Goal: Information Seeking & Learning: Check status

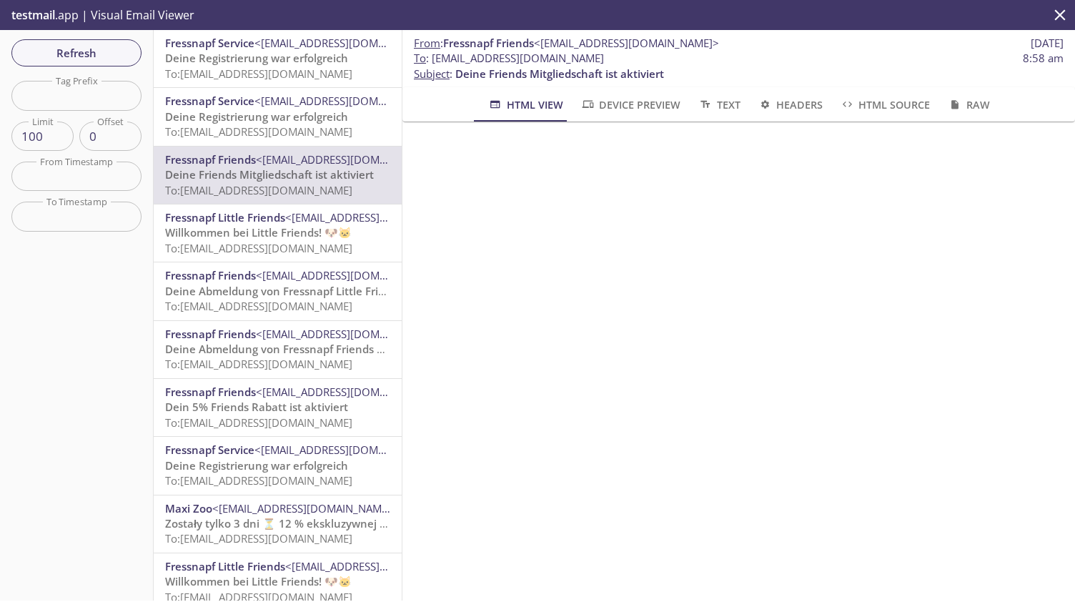
scroll to position [715, 0]
click at [99, 51] on span "Refresh" at bounding box center [76, 53] width 107 height 19
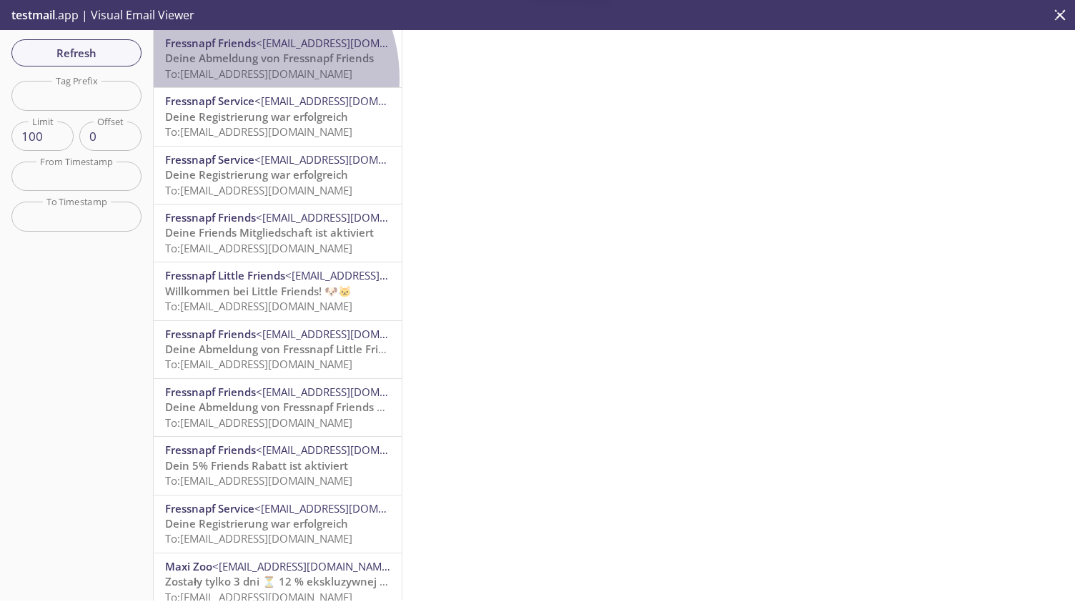
click at [238, 78] on span "To: [EMAIL_ADDRESS][DOMAIN_NAME]" at bounding box center [258, 73] width 187 height 14
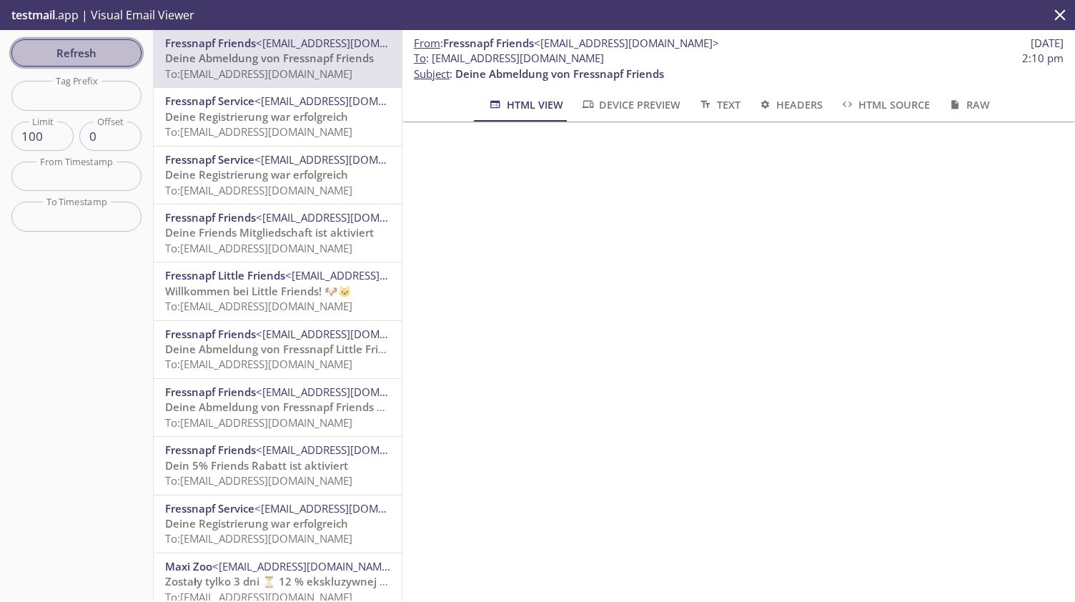
click at [84, 54] on span "Refresh" at bounding box center [76, 53] width 107 height 19
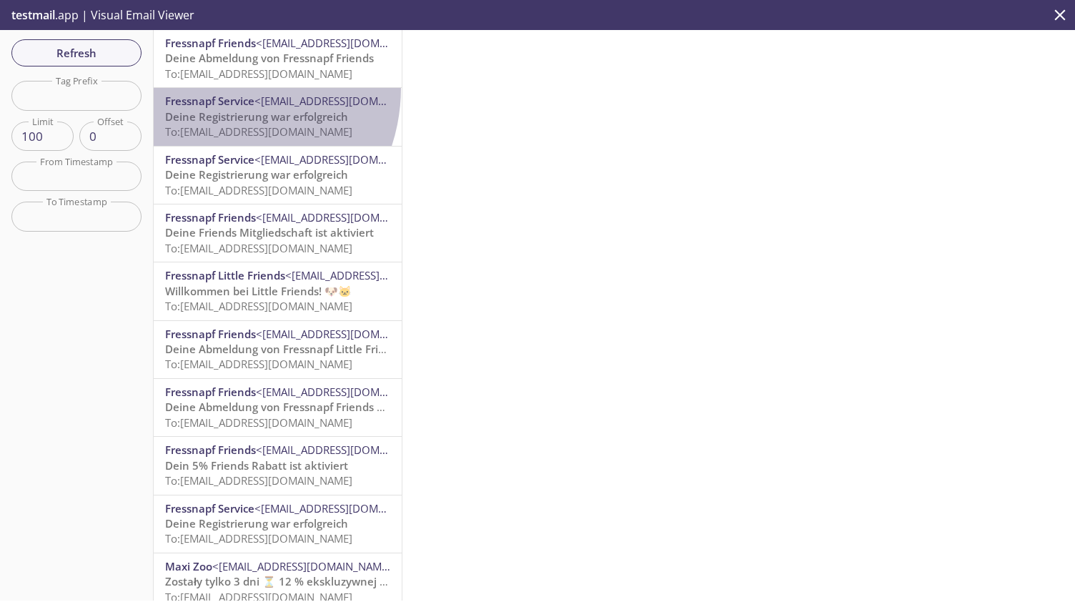
click at [214, 88] on div "Fressnapf Service <[EMAIL_ADDRESS][DOMAIN_NAME]> Deine Registrierung war erfolg…" at bounding box center [278, 116] width 248 height 57
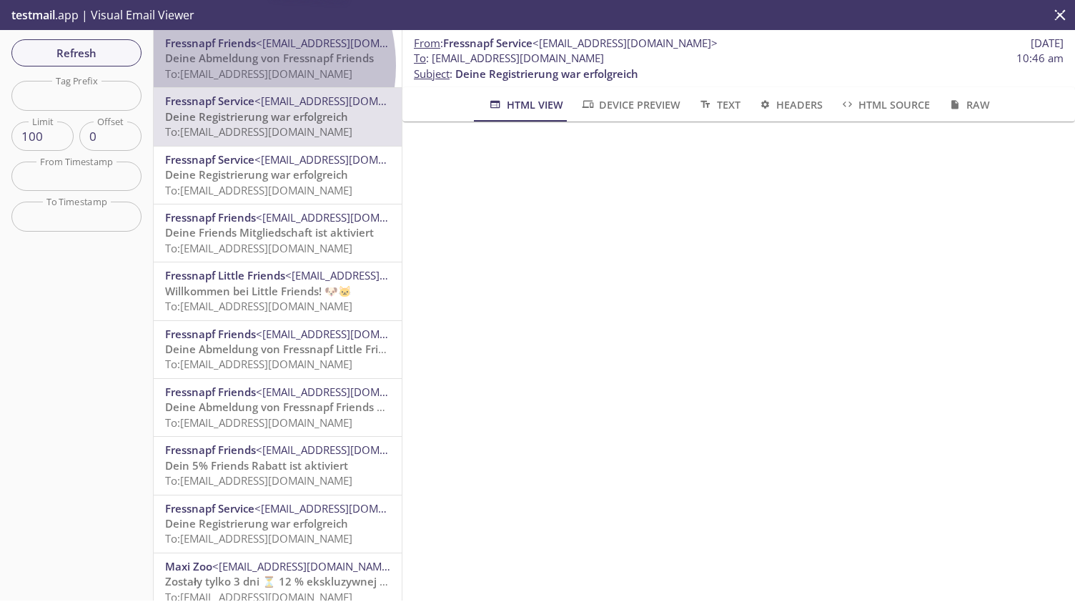
click at [234, 66] on span "To: [EMAIL_ADDRESS][DOMAIN_NAME]" at bounding box center [258, 73] width 187 height 14
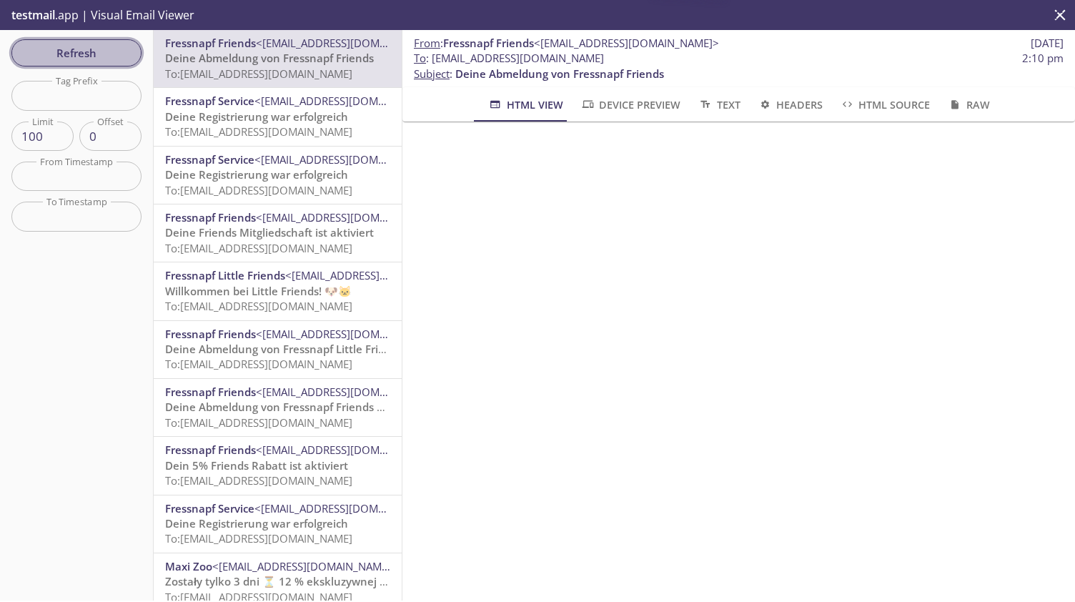
click at [108, 51] on span "Refresh" at bounding box center [76, 53] width 107 height 19
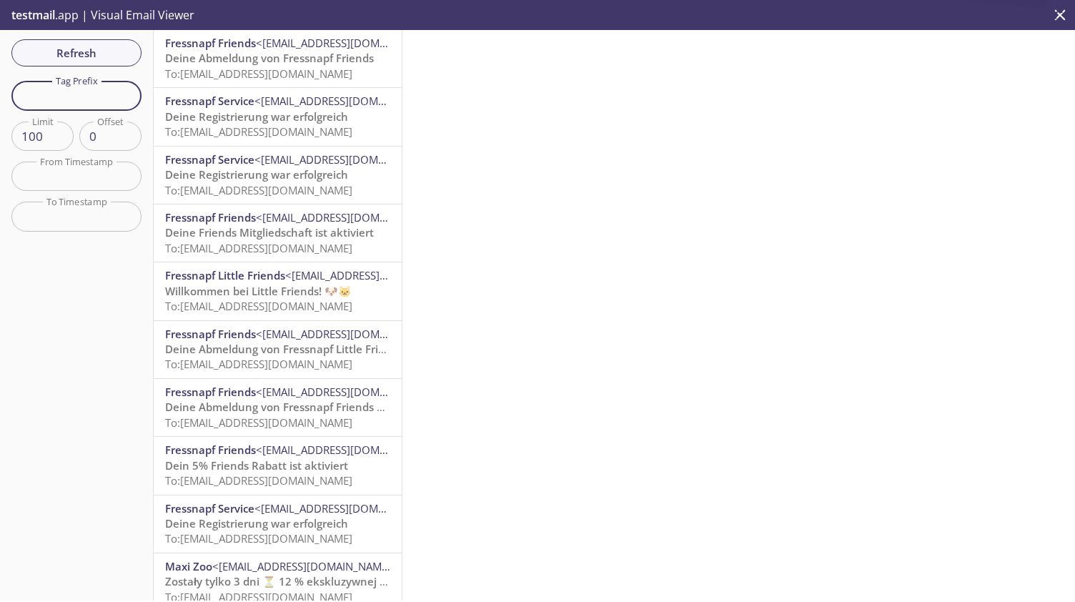
click at [82, 104] on input "text" at bounding box center [76, 95] width 130 height 29
type input "welcome-check01"
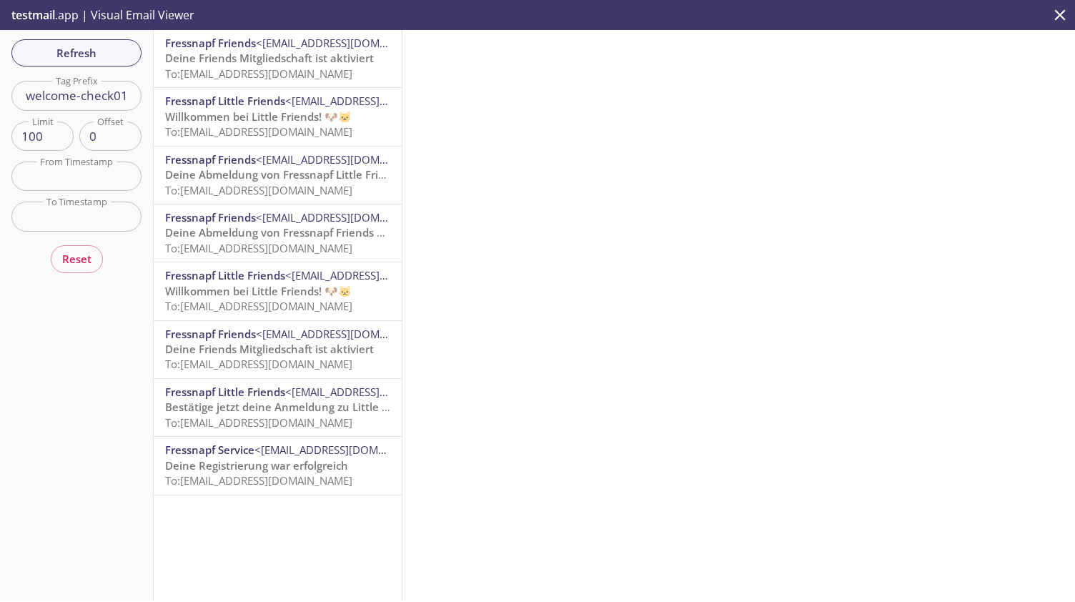
click at [255, 234] on span "Deine Abmeldung von Fressnapf Friends und Little Friends" at bounding box center [316, 232] width 302 height 14
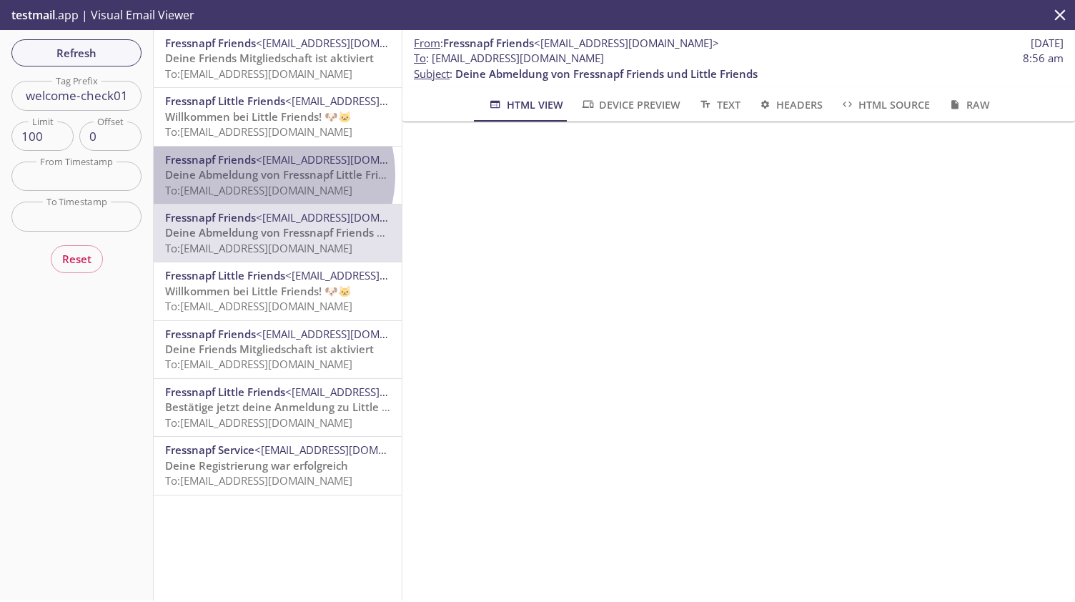
click at [261, 175] on span "Deine Abmeldung von Fressnapf Little Friends" at bounding box center [284, 174] width 238 height 14
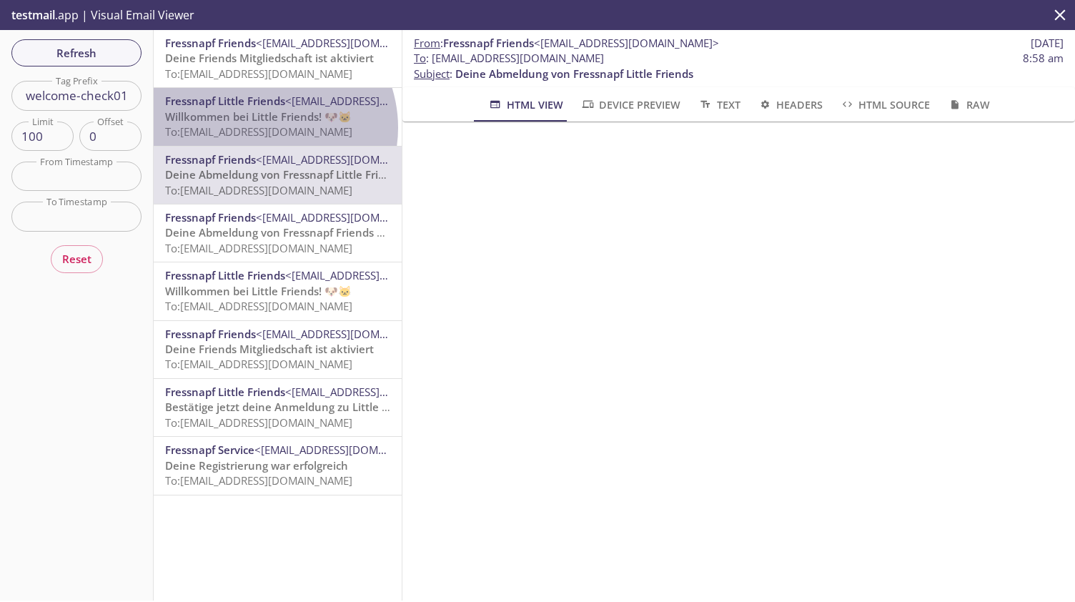
click at [264, 127] on span "To: [EMAIL_ADDRESS][DOMAIN_NAME]" at bounding box center [258, 131] width 187 height 14
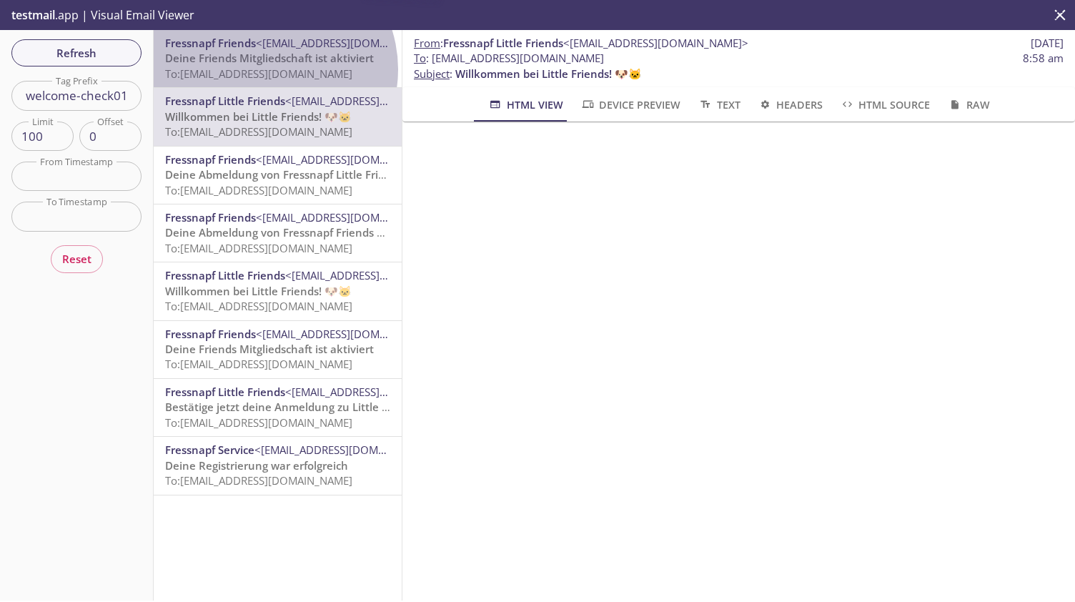
click at [267, 69] on span "To: [EMAIL_ADDRESS][DOMAIN_NAME]" at bounding box center [258, 73] width 187 height 14
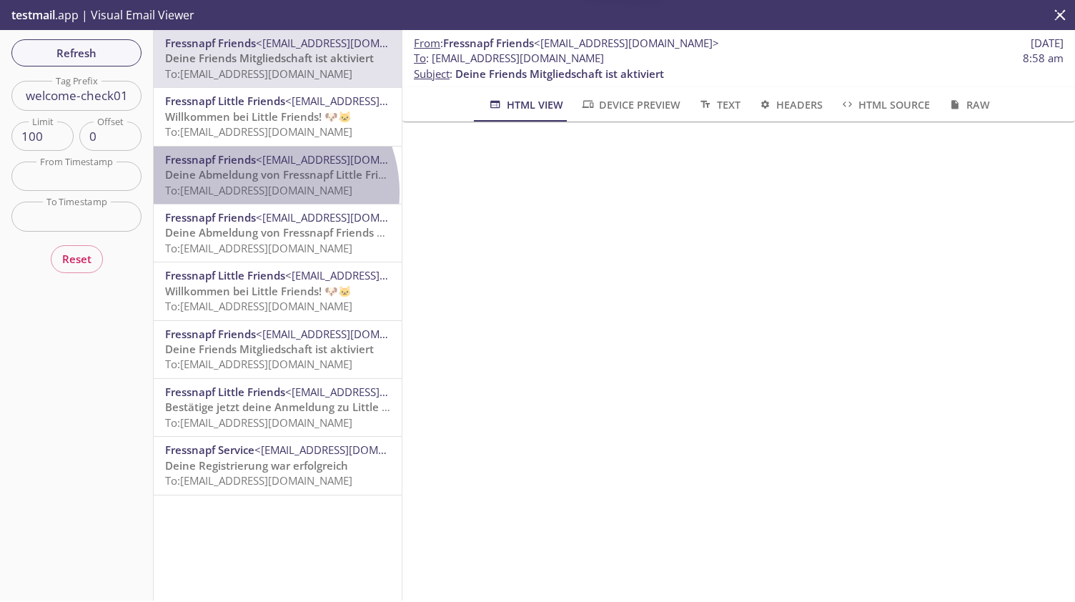
click at [258, 192] on span "To: [EMAIL_ADDRESS][DOMAIN_NAME]" at bounding box center [258, 190] width 187 height 14
